Goal: Task Accomplishment & Management: Use online tool/utility

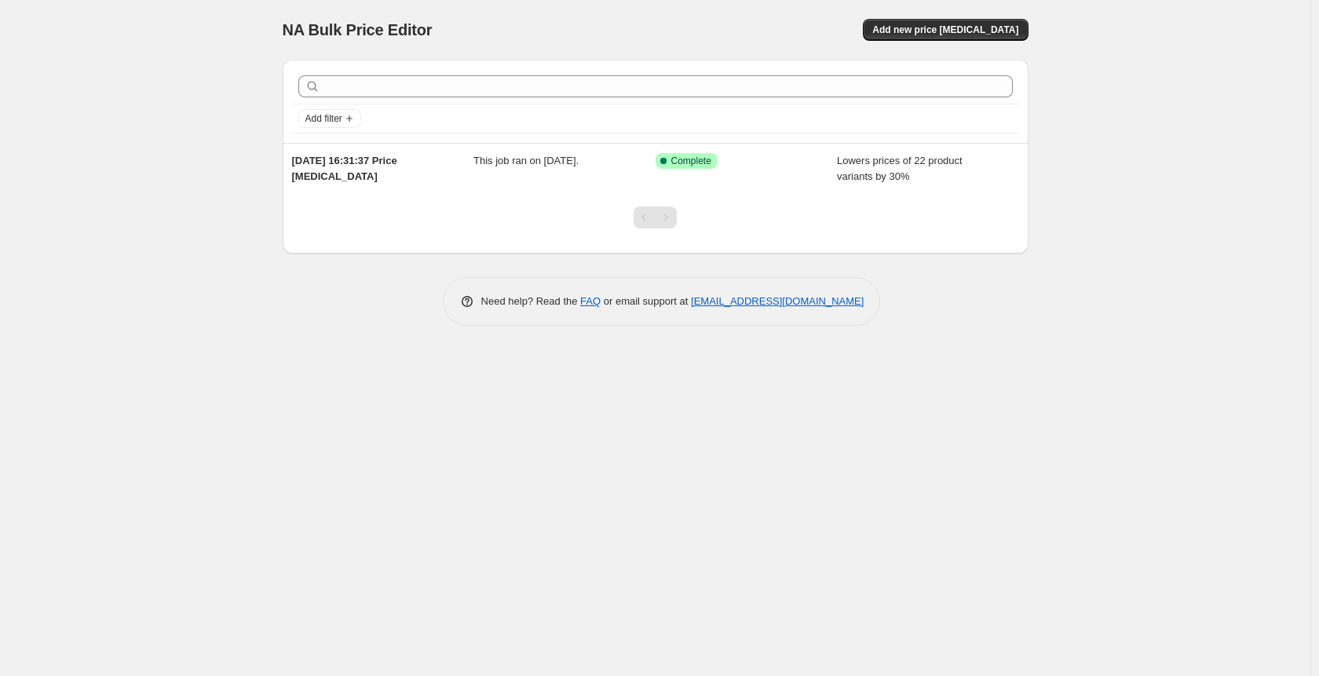
click at [687, 140] on div "Add filter" at bounding box center [656, 101] width 746 height 83
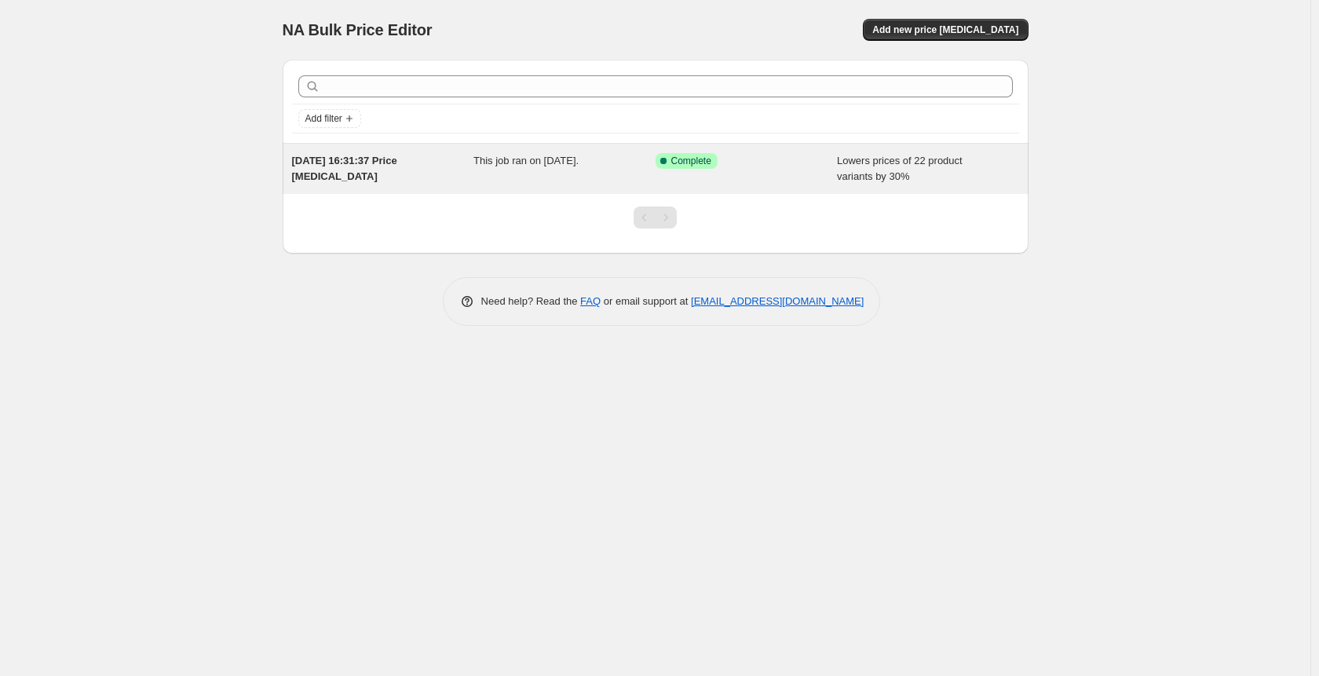
click at [681, 159] on span "Complete" at bounding box center [691, 161] width 40 height 13
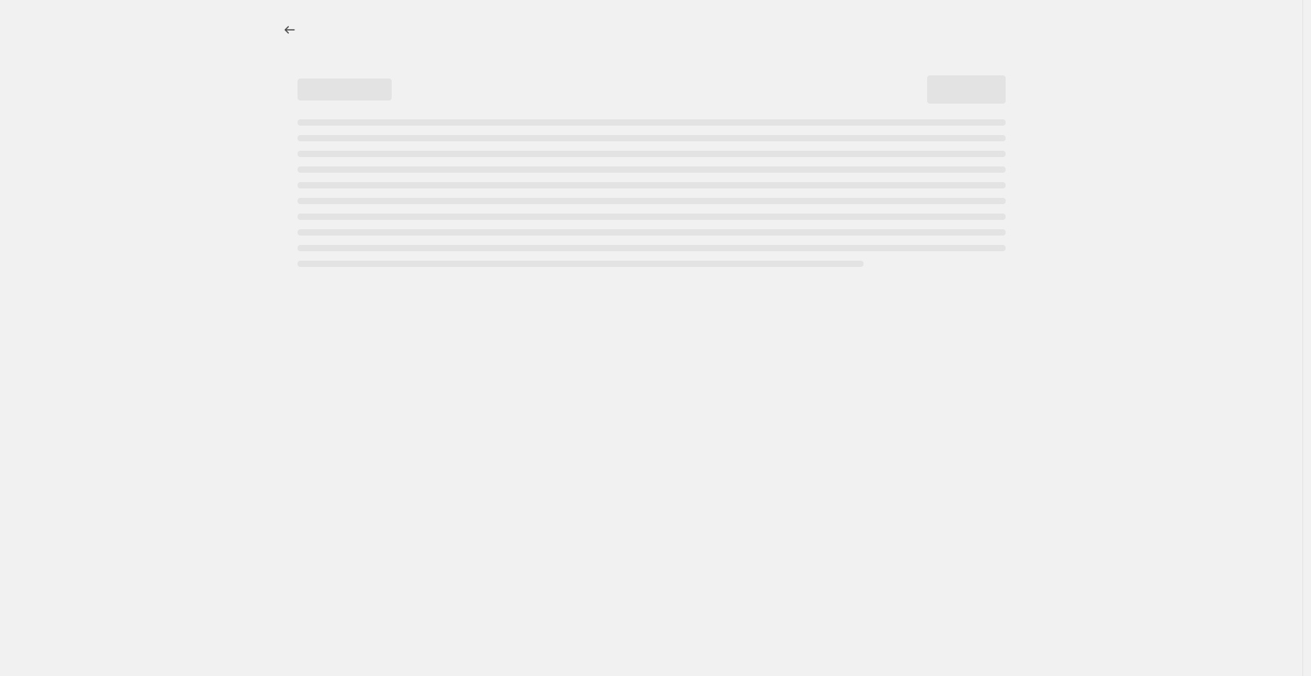
select select "percentage"
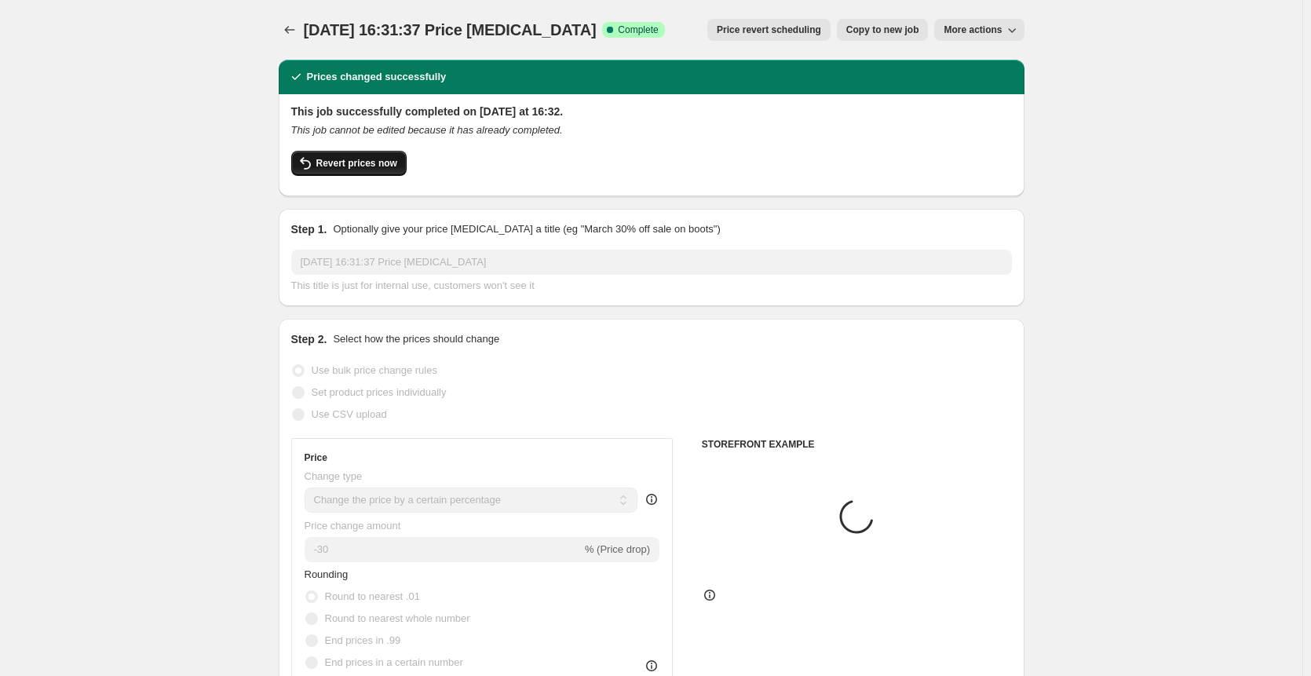
click at [359, 171] on button "Revert prices now" at bounding box center [348, 163] width 115 height 25
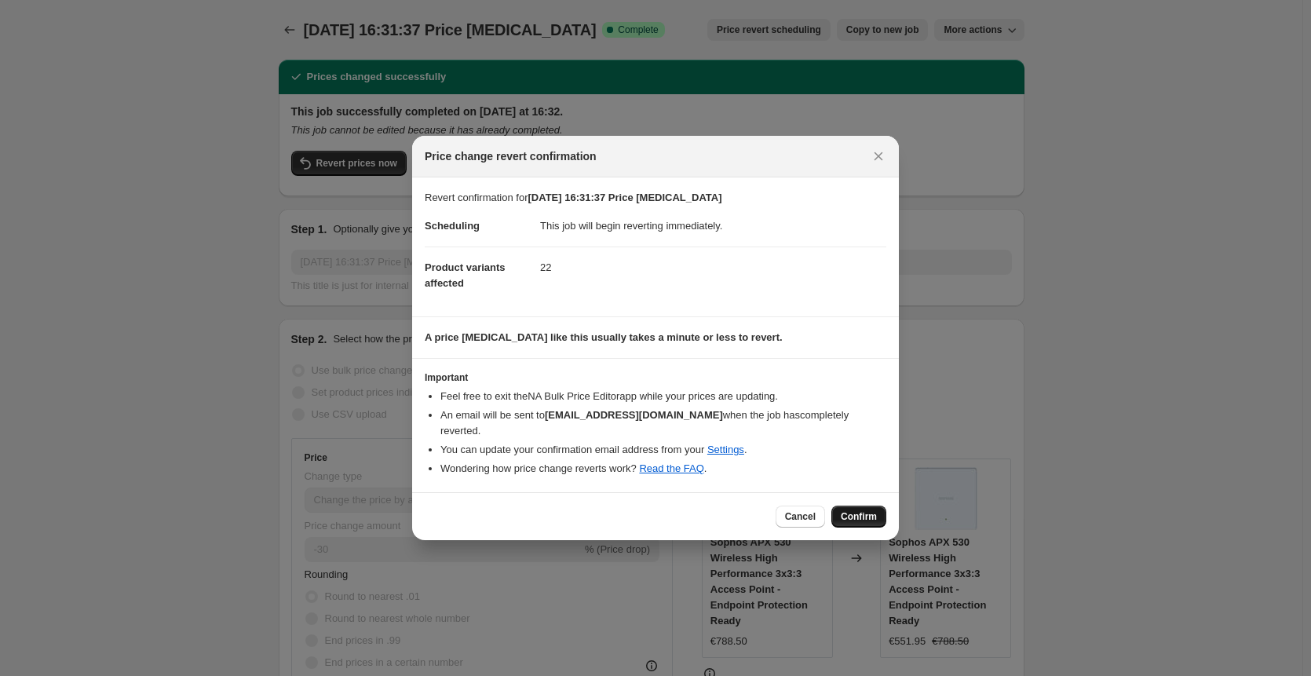
click at [883, 508] on button "Confirm" at bounding box center [858, 517] width 55 height 22
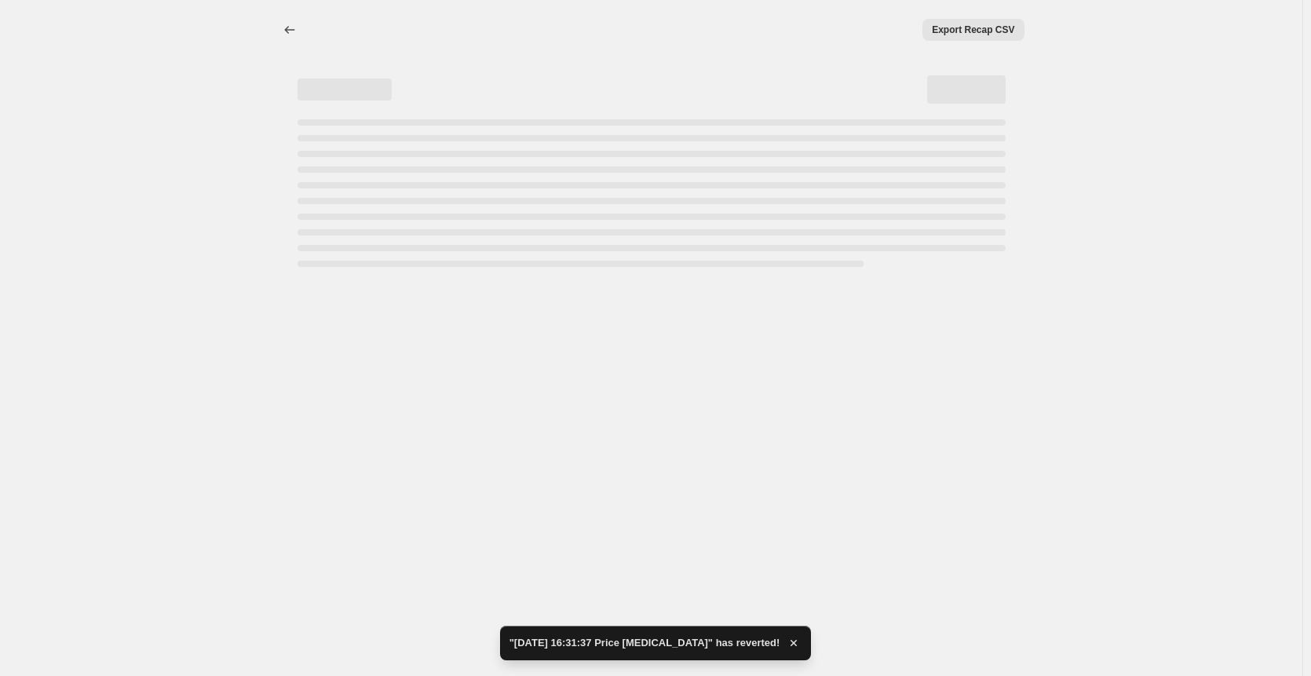
select select "percentage"
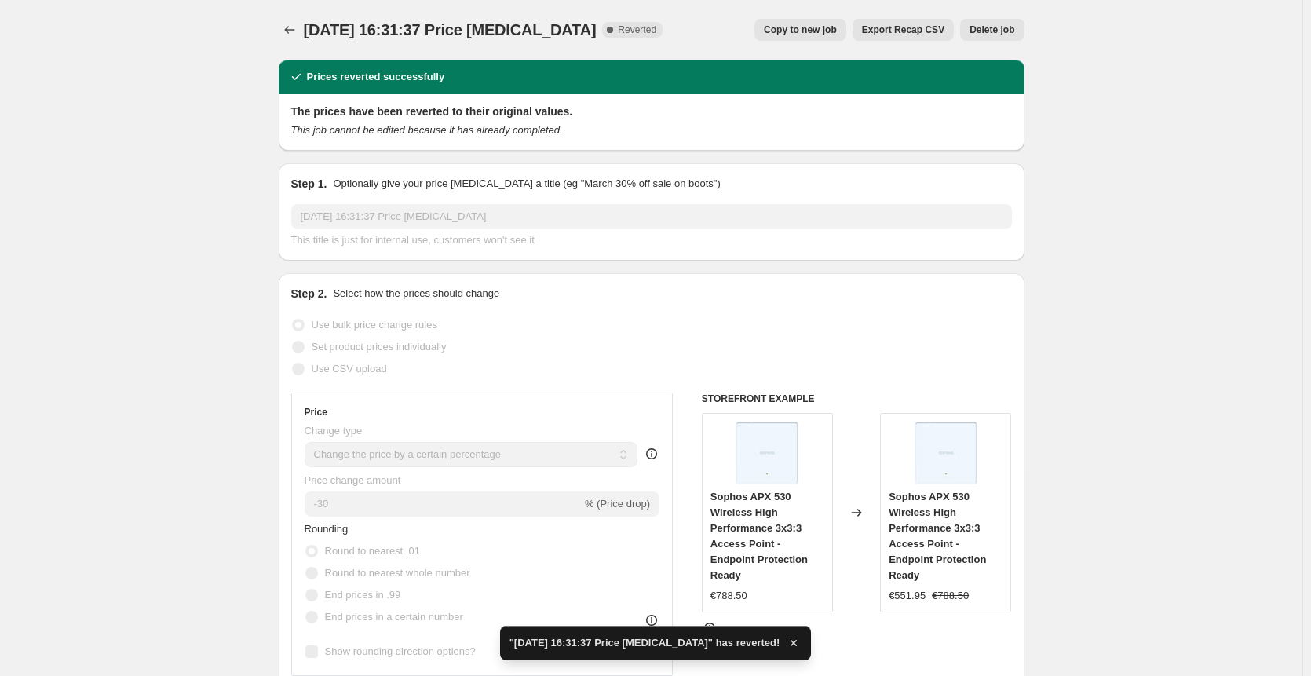
click at [992, 37] on button "Delete job" at bounding box center [992, 30] width 64 height 22
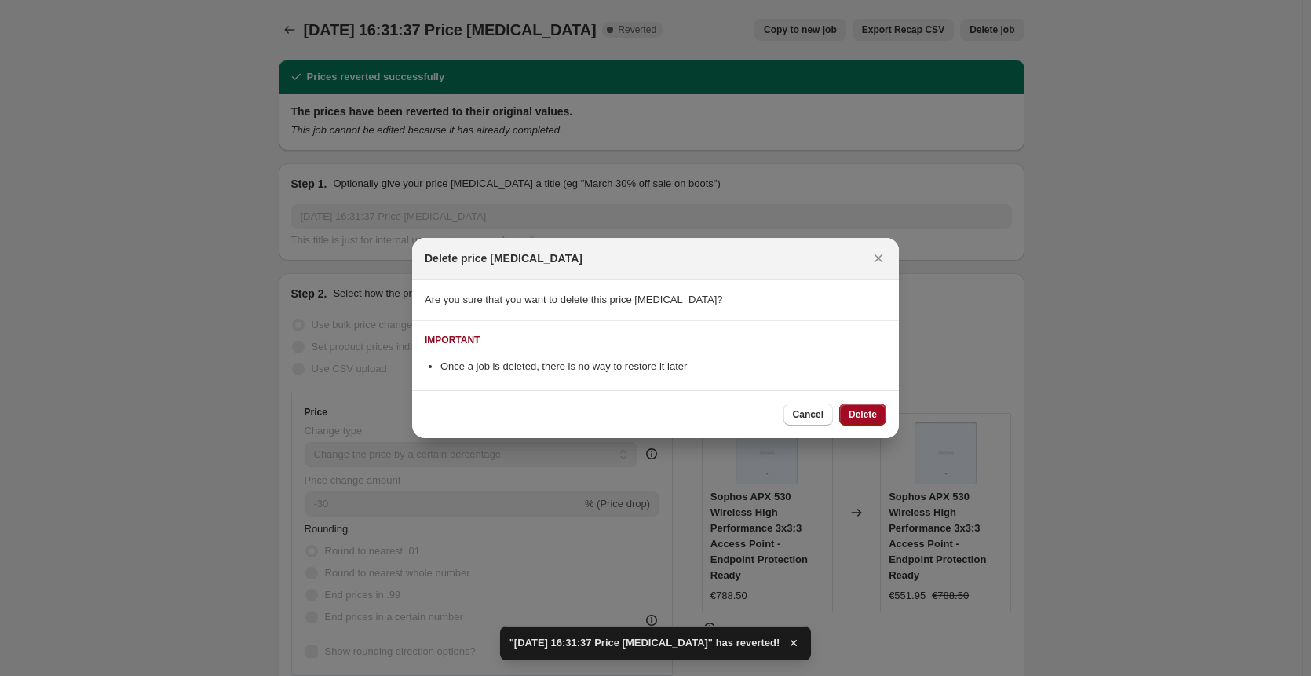
click at [854, 419] on span "Delete" at bounding box center [863, 414] width 28 height 13
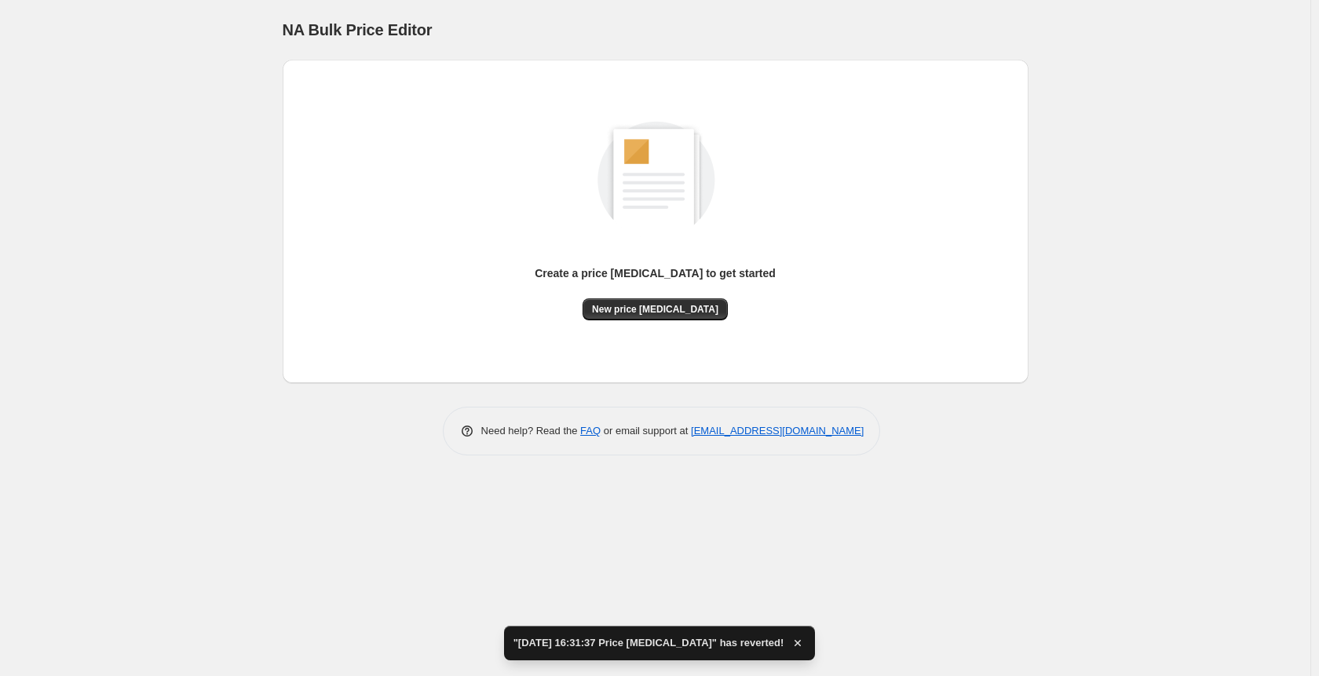
click at [663, 290] on div "Create a price [MEDICAL_DATA] to get started" at bounding box center [655, 281] width 241 height 33
click at [663, 315] on span "New price [MEDICAL_DATA]" at bounding box center [655, 309] width 126 height 13
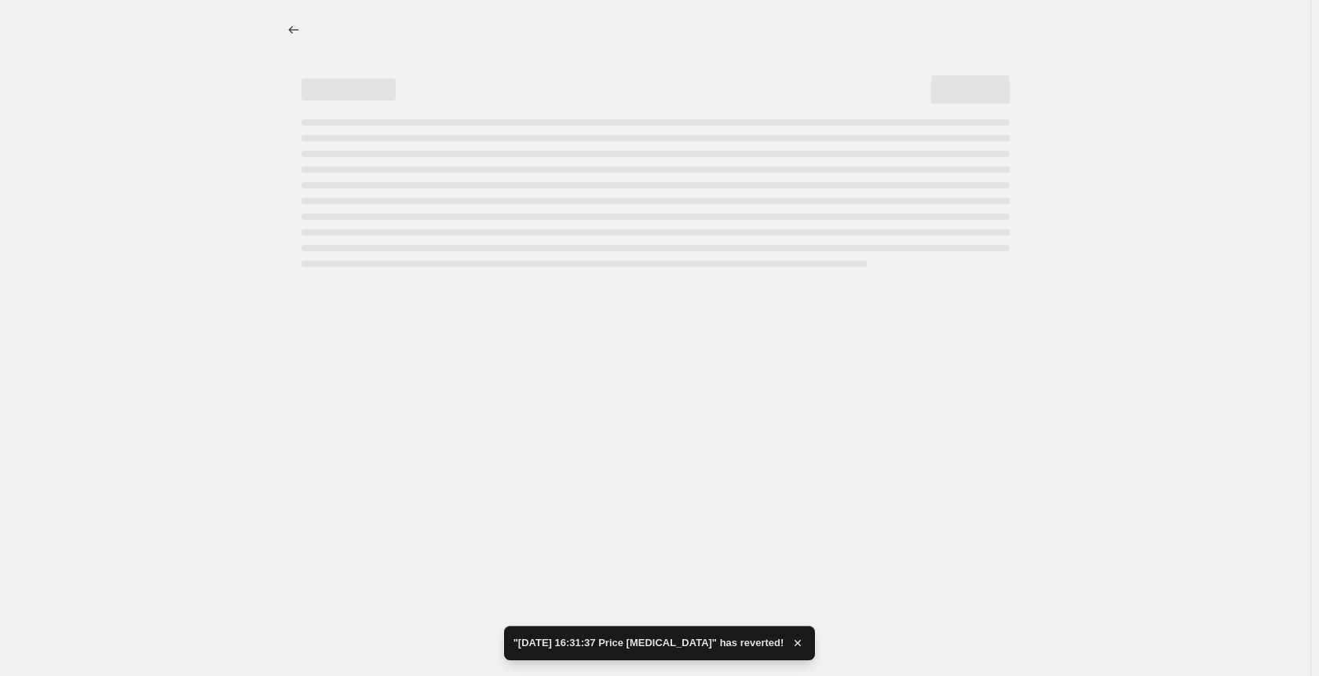
select select "percentage"
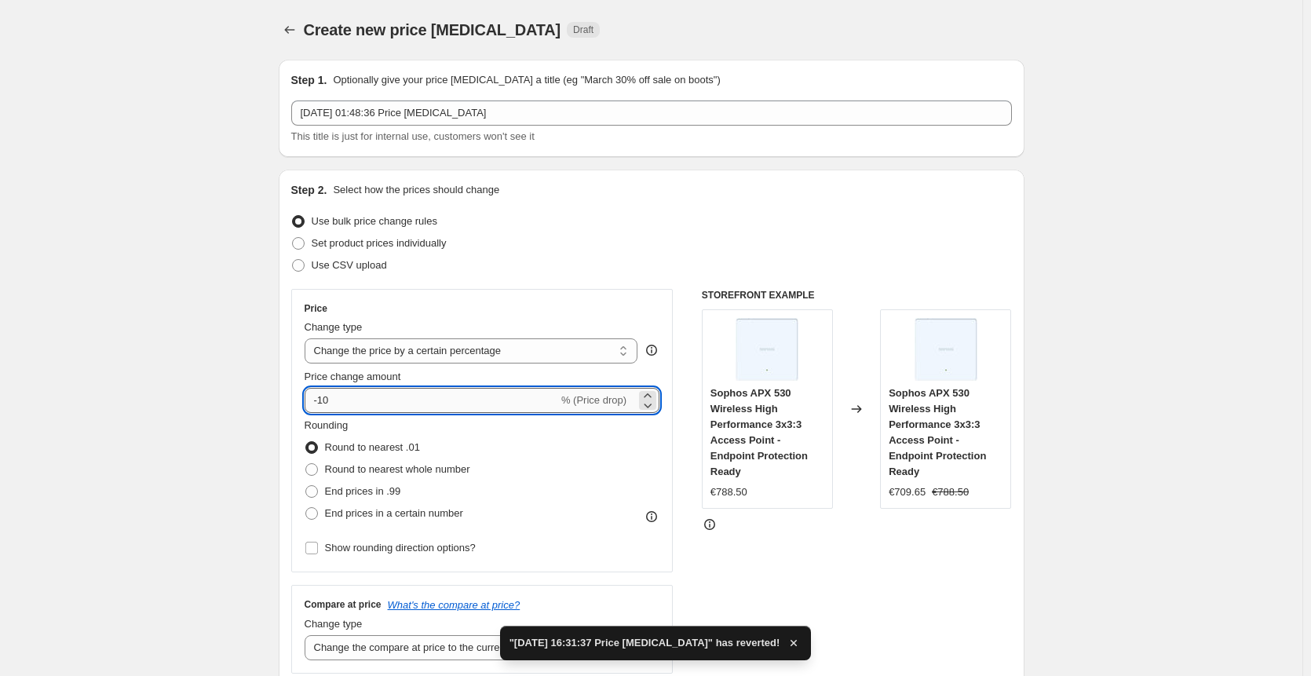
click at [429, 397] on input "-10" at bounding box center [432, 400] width 254 height 25
type input "-1"
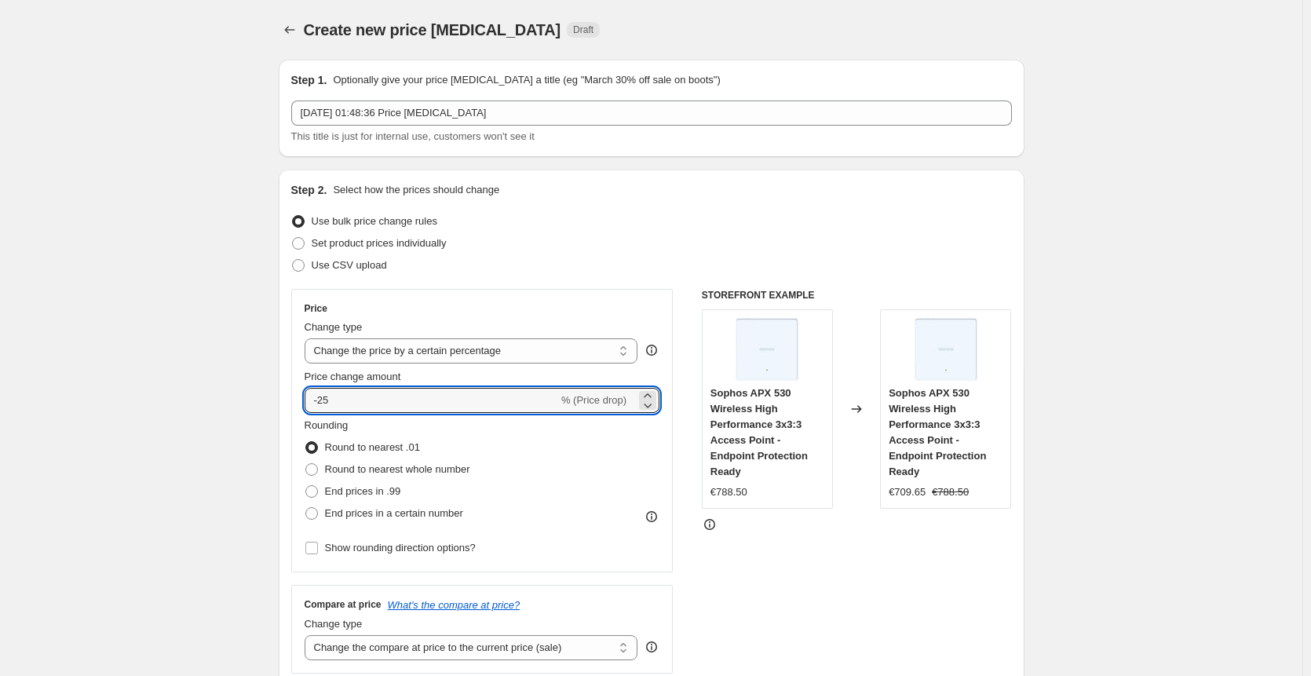
type input "-25"
click at [624, 275] on div "Use CSV upload" at bounding box center [651, 265] width 721 height 22
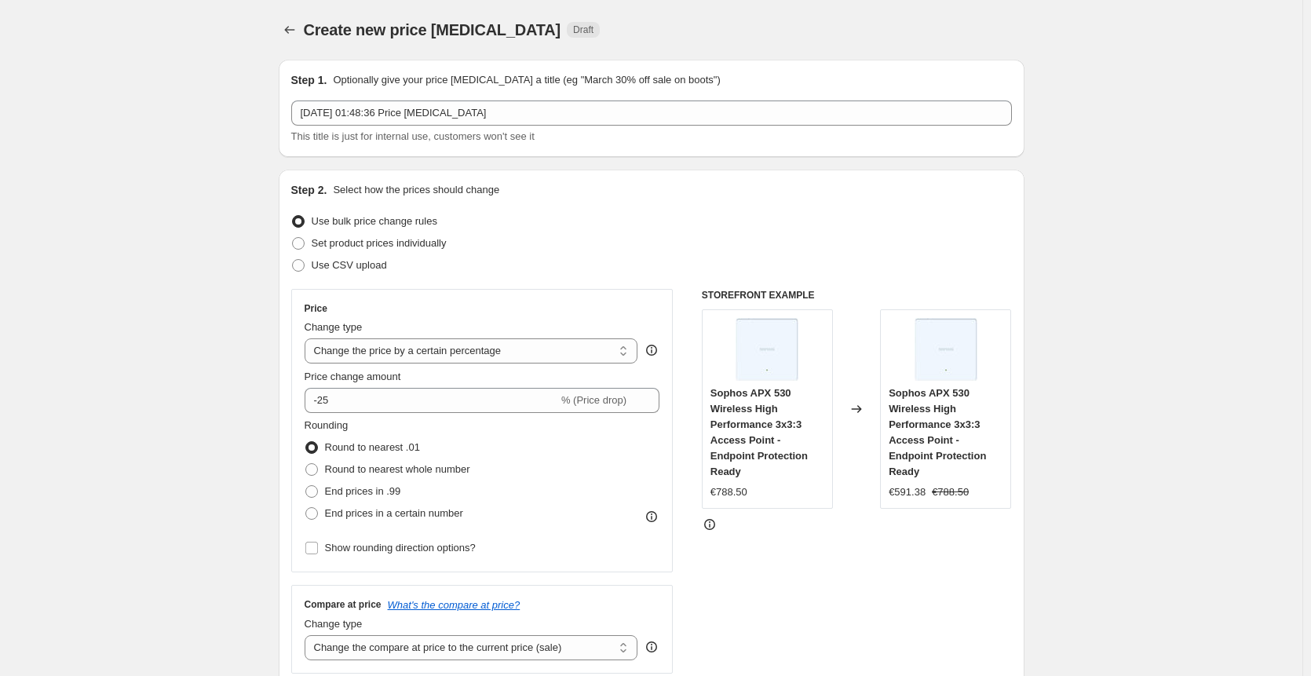
scroll to position [1045, 0]
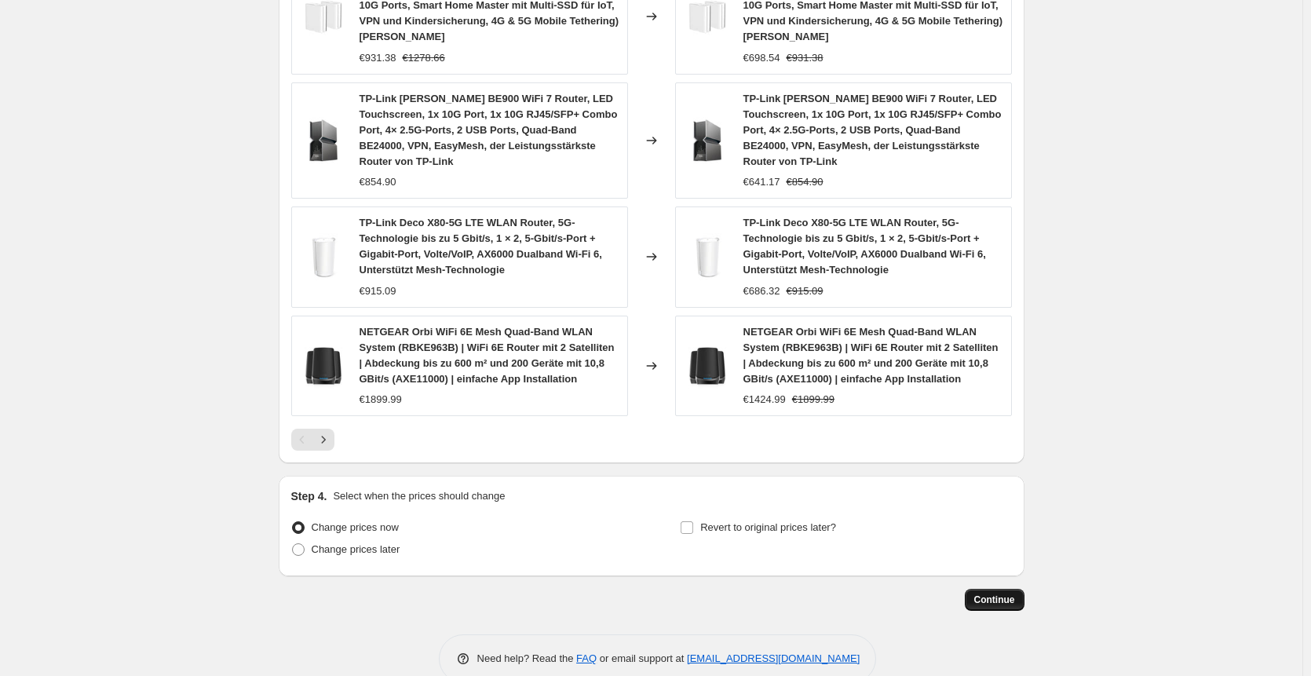
click at [1006, 589] on button "Continue" at bounding box center [995, 600] width 60 height 22
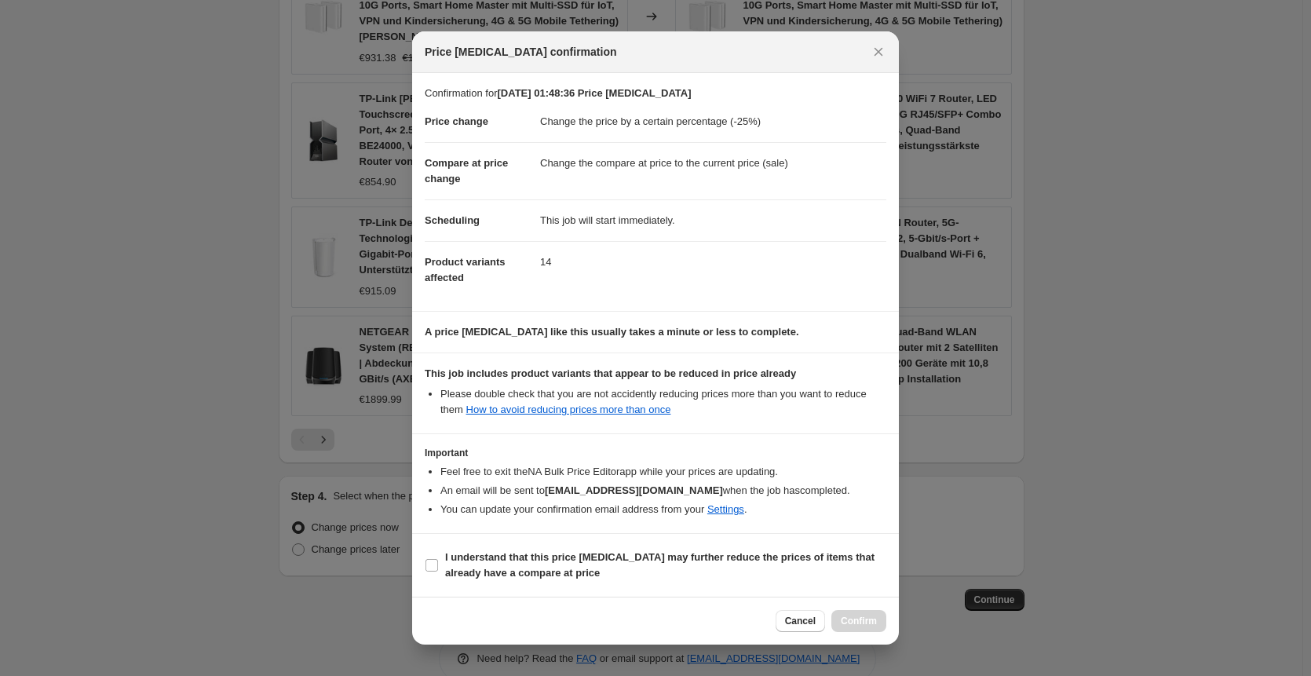
drag, startPoint x: 689, startPoint y: 569, endPoint x: 814, endPoint y: 611, distance: 131.6
click at [690, 570] on span "I understand that this price [MEDICAL_DATA] may further reduce the prices of it…" at bounding box center [665, 565] width 441 height 31
click at [438, 570] on input "I understand that this price [MEDICAL_DATA] may further reduce the prices of it…" at bounding box center [432, 565] width 13 height 13
checkbox input "true"
click at [865, 627] on span "Confirm" at bounding box center [859, 621] width 36 height 13
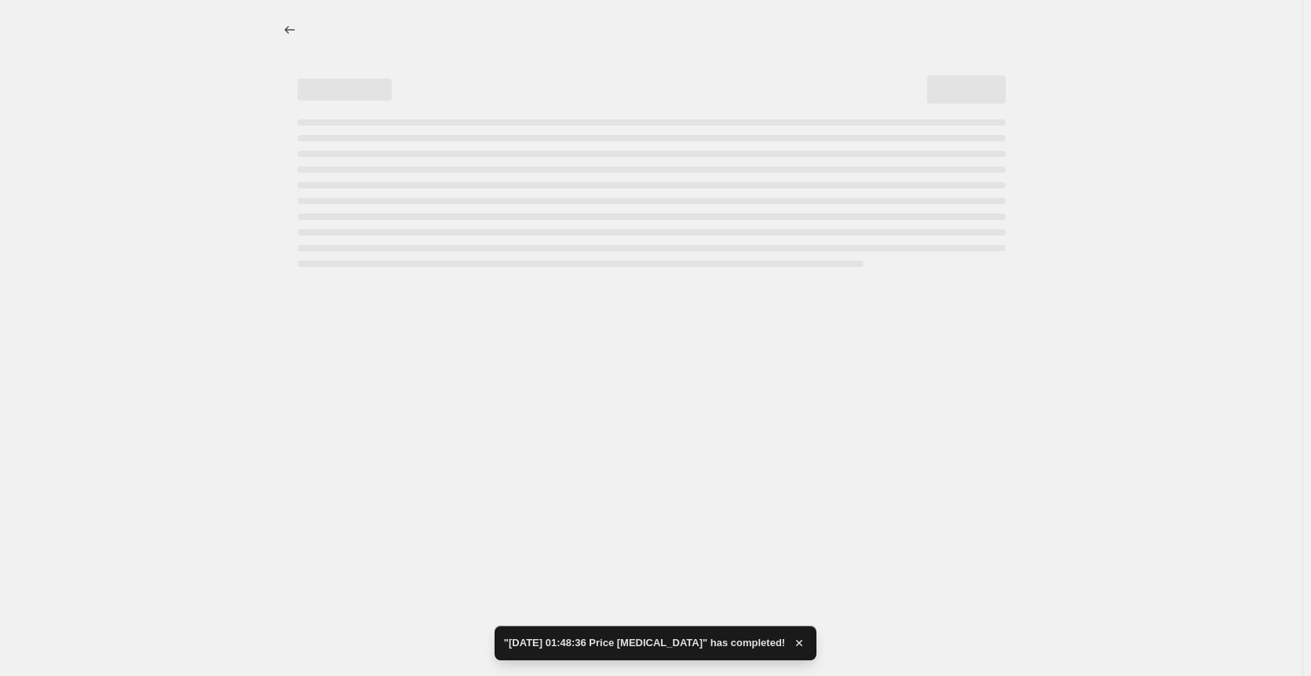
select select "percentage"
